Goal: Browse casually

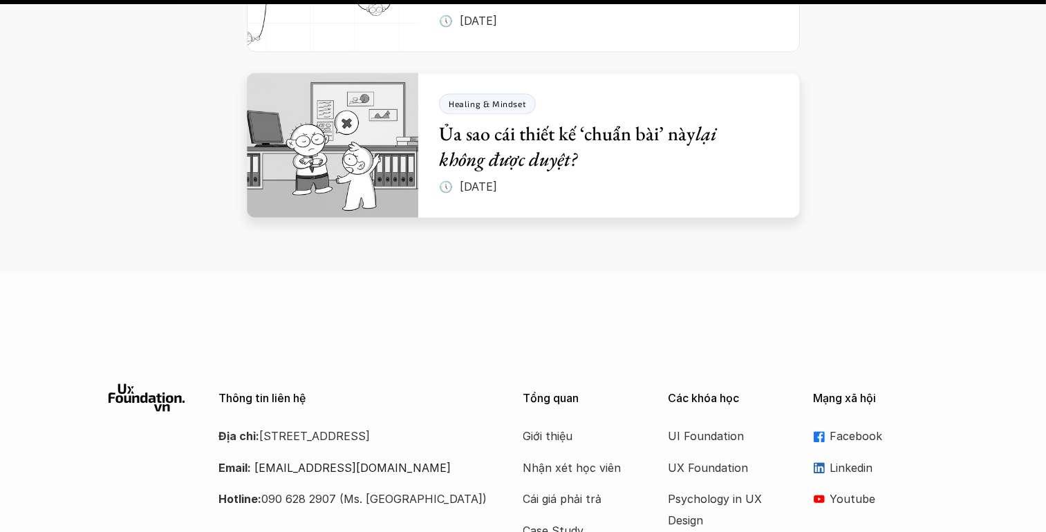
scroll to position [5871, 0]
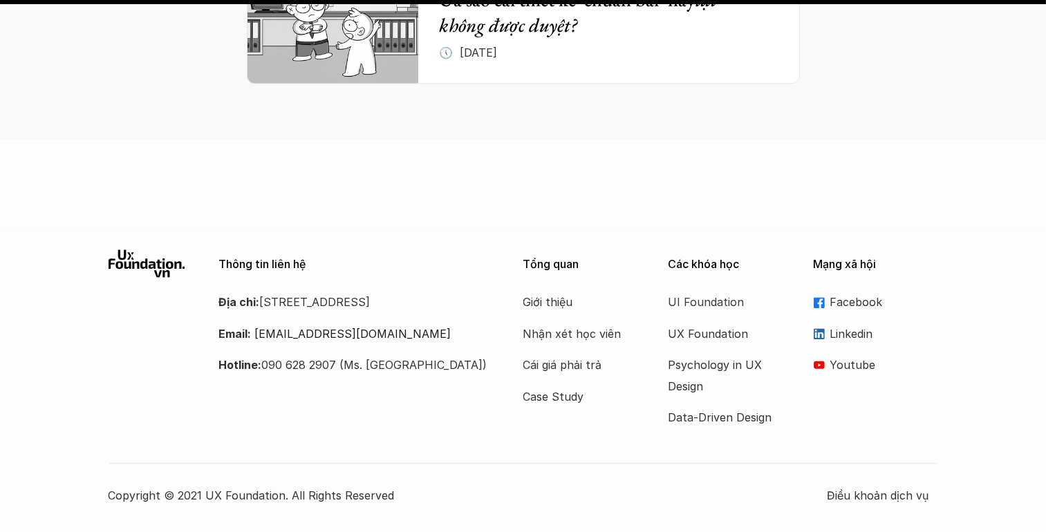
click at [826, 323] on link "Linkedin" at bounding box center [876, 333] width 124 height 21
click at [861, 355] on p "Youtube" at bounding box center [884, 365] width 108 height 21
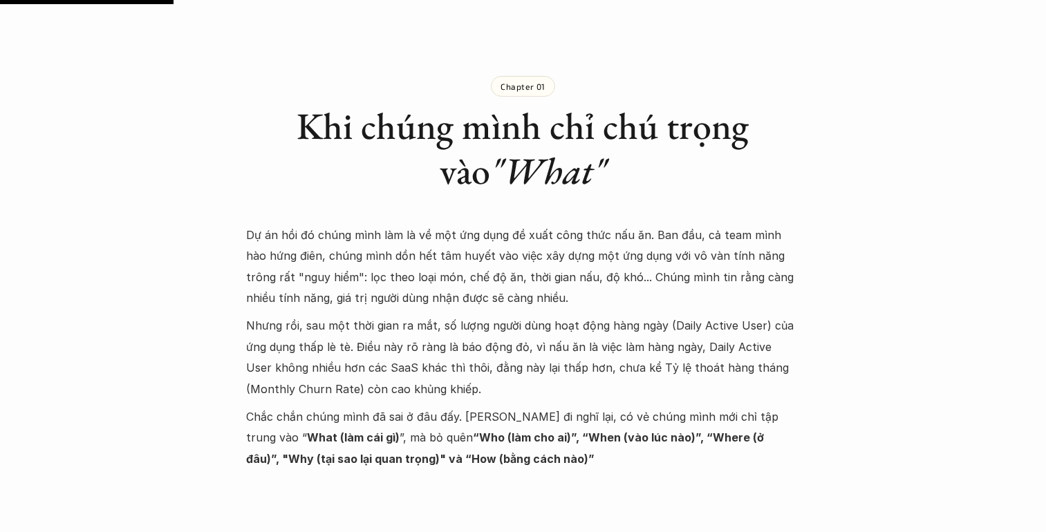
scroll to position [760, 0]
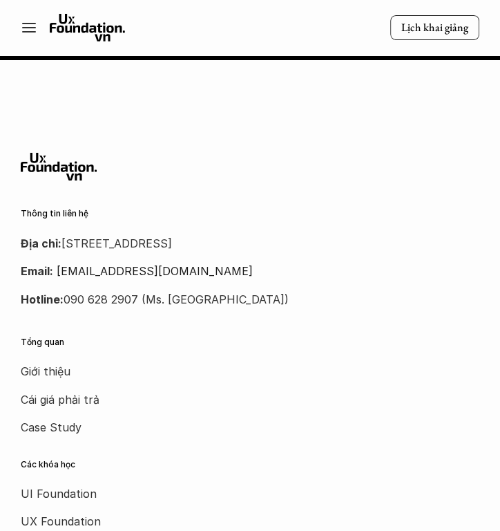
scroll to position [6426, 0]
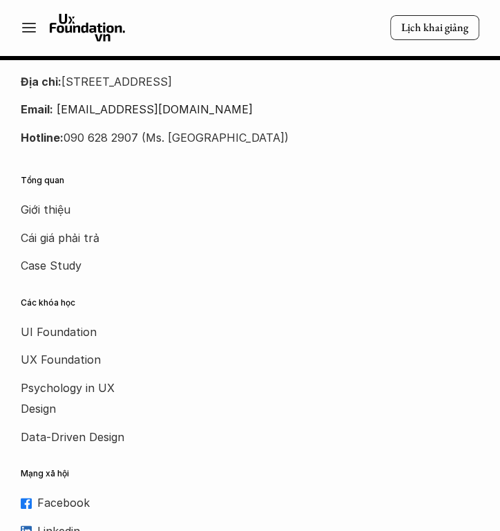
click at [297, 305] on div "Tổng quan Giới thiệu Cái giá phải trả Case Study Các khóa học UI Foundation UX …" at bounding box center [250, 373] width 500 height 394
